Goal: Task Accomplishment & Management: Manage account settings

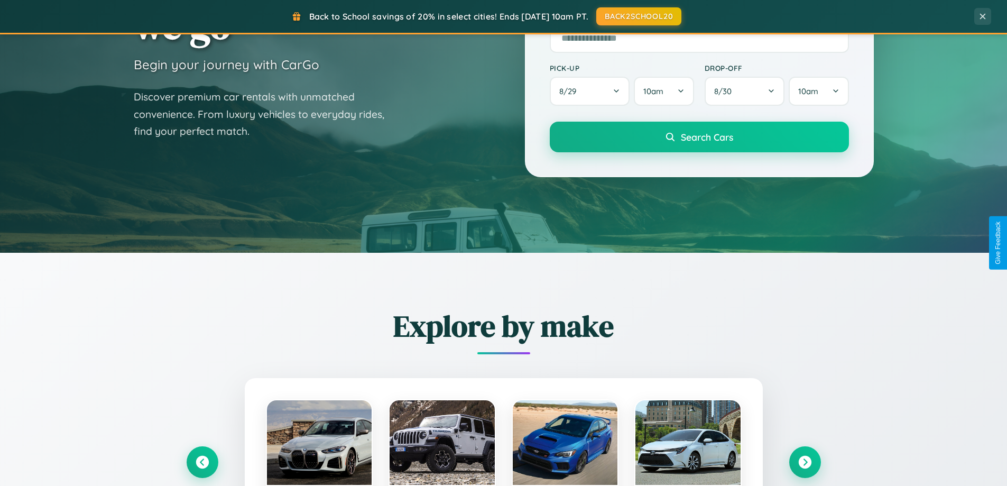
scroll to position [456, 0]
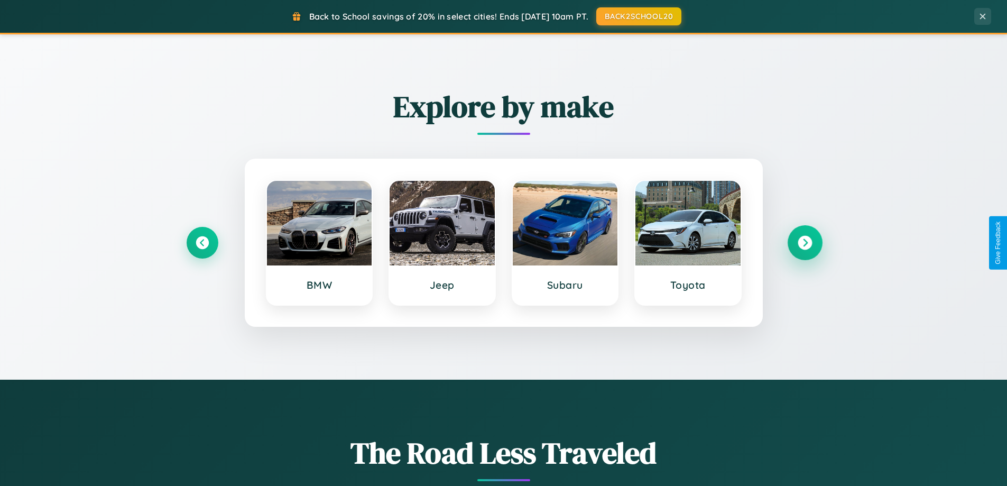
click at [805, 243] on icon at bounding box center [805, 243] width 14 height 14
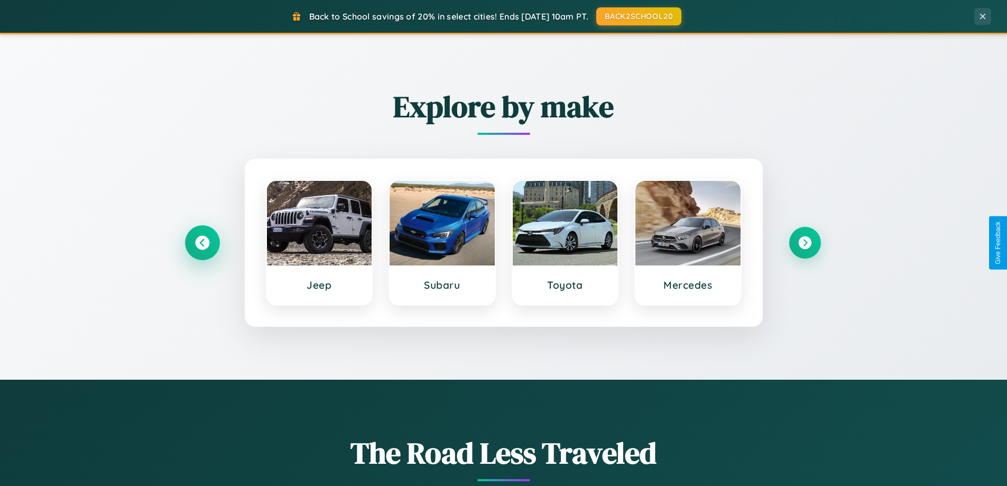
click at [202, 243] on icon at bounding box center [202, 243] width 14 height 14
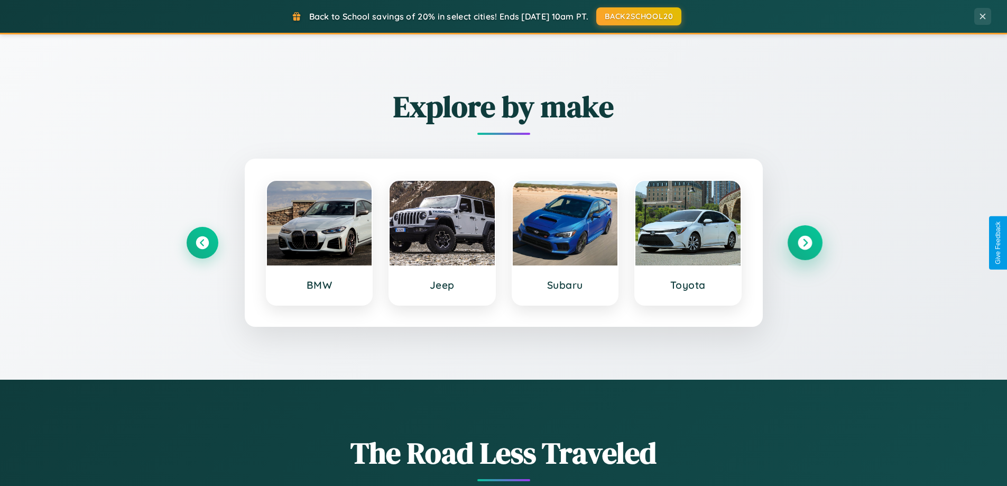
click at [805, 243] on icon at bounding box center [805, 243] width 14 height 14
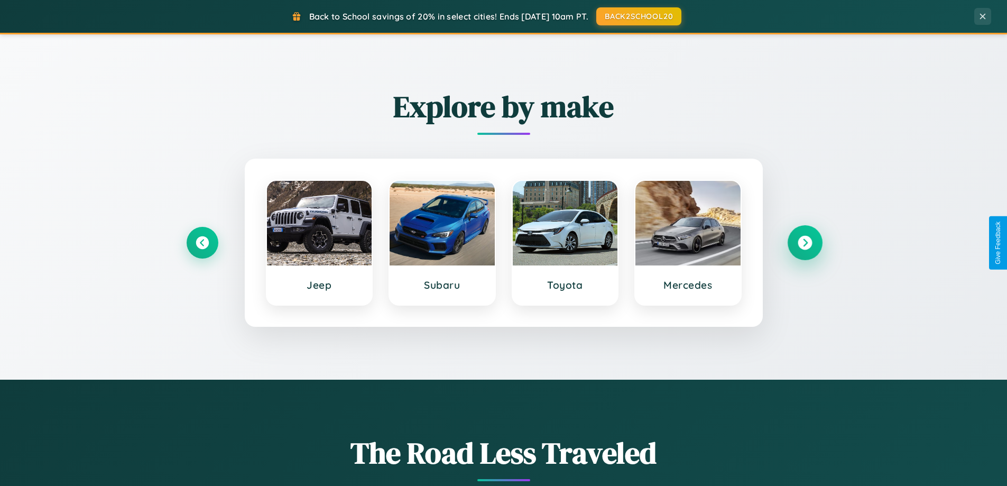
click at [805, 243] on icon at bounding box center [805, 243] width 14 height 14
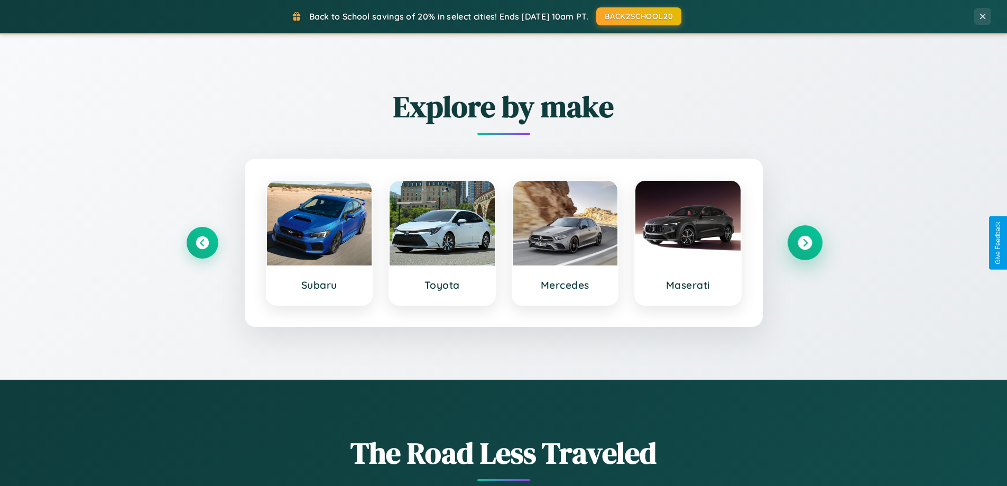
click at [805, 243] on icon at bounding box center [805, 243] width 14 height 14
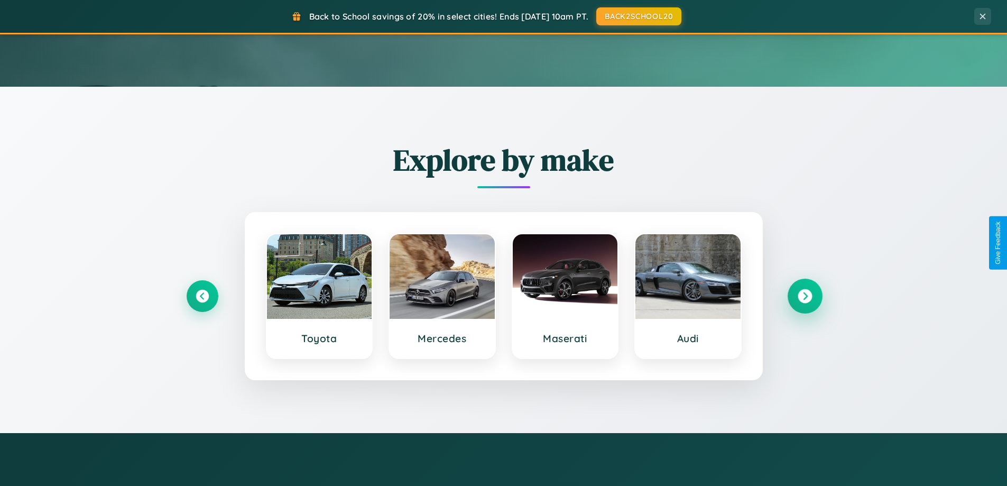
scroll to position [0, 0]
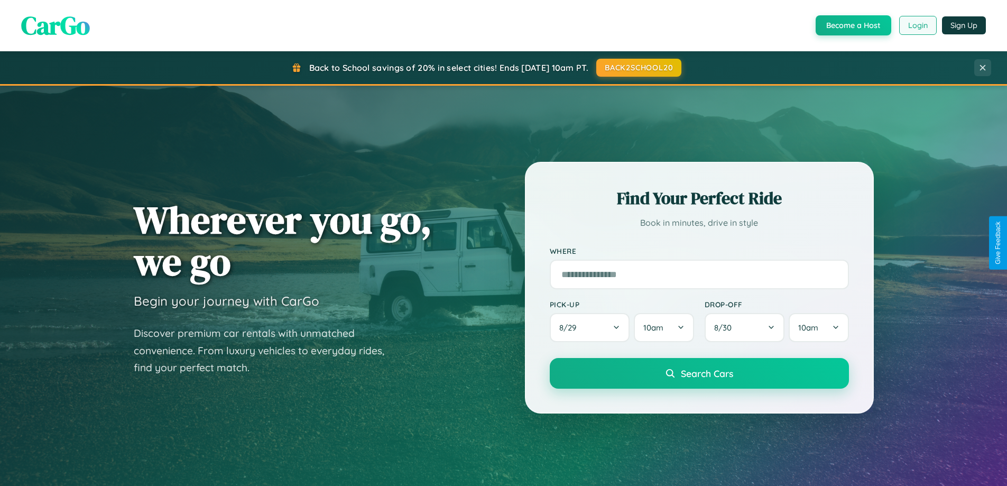
click at [917, 25] on button "Login" at bounding box center [918, 25] width 38 height 19
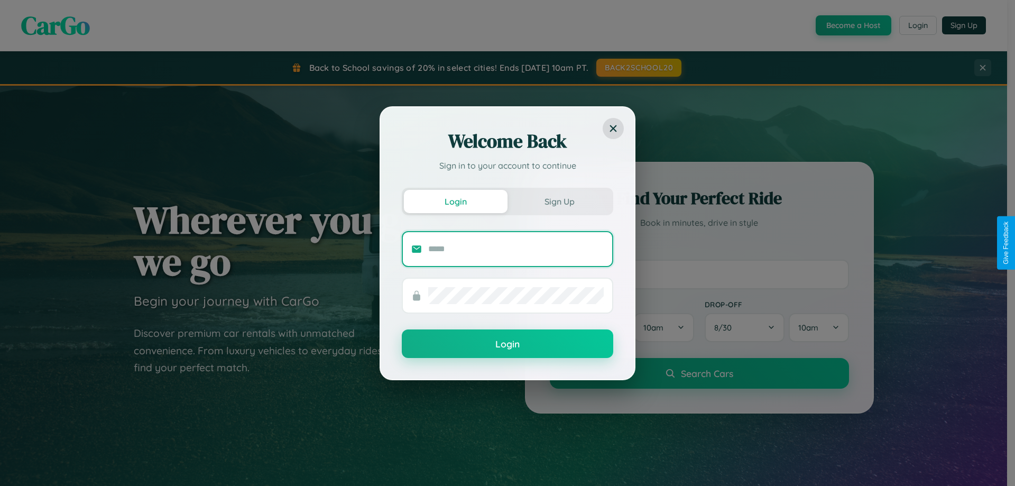
click at [516, 249] on input "text" at bounding box center [516, 249] width 176 height 17
type input "**********"
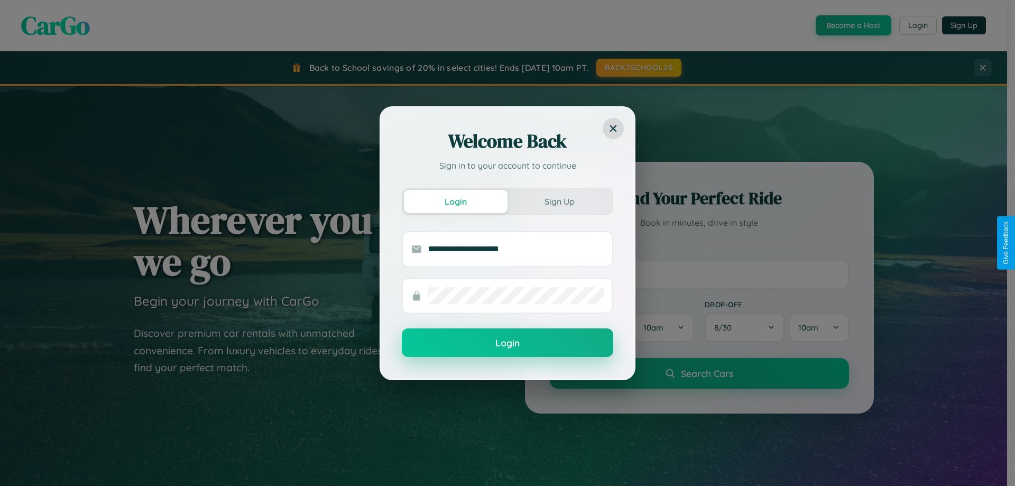
click at [508, 343] on button "Login" at bounding box center [507, 342] width 211 height 29
